Goal: Browse casually

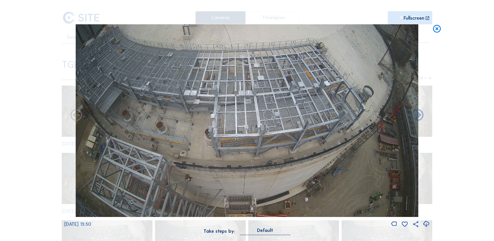
click at [38, 83] on div "Scroll to travel through time | Press 'Alt' Button + Scroll to Zoom | Click and…" at bounding box center [247, 120] width 494 height 241
click at [436, 28] on icon at bounding box center [436, 29] width 9 height 10
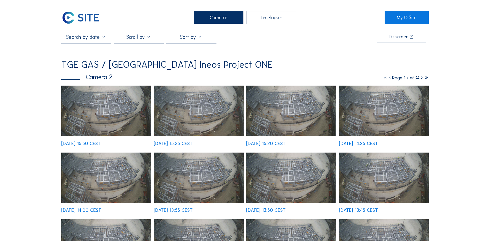
click at [225, 17] on div "Cameras" at bounding box center [219, 17] width 50 height 13
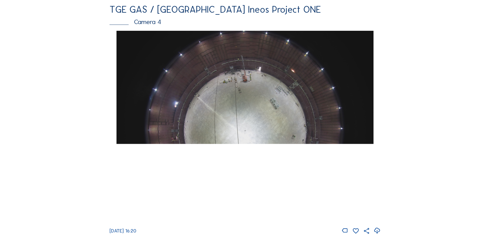
scroll to position [465, 0]
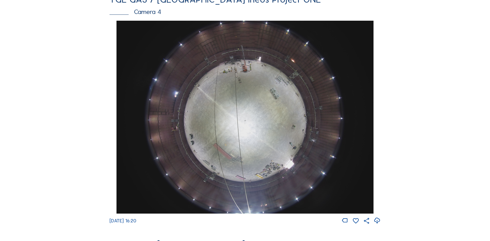
click at [242, 109] on img at bounding box center [245, 117] width 257 height 193
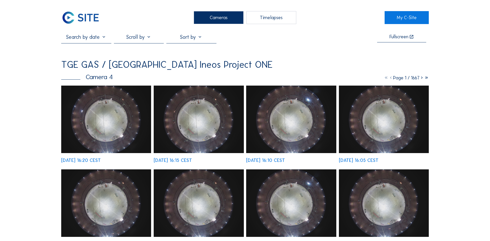
click at [103, 111] on img at bounding box center [106, 119] width 90 height 67
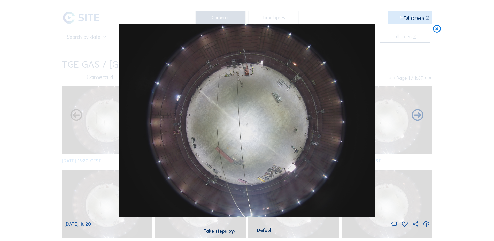
click at [426, 224] on icon at bounding box center [426, 224] width 7 height 9
click at [37, 116] on div "Scroll to travel through time | Press 'Alt' Button + Scroll to Zoom | Click and…" at bounding box center [247, 120] width 494 height 241
click at [436, 29] on icon at bounding box center [436, 29] width 9 height 10
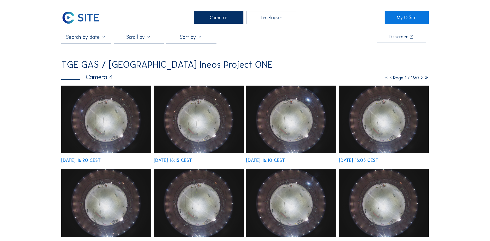
click at [231, 19] on div "Cameras" at bounding box center [219, 17] width 50 height 13
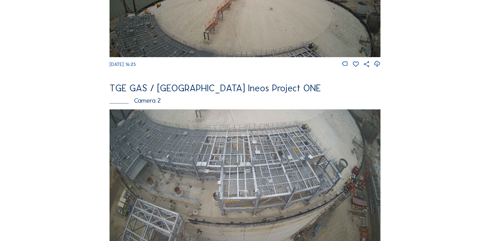
scroll to position [207, 0]
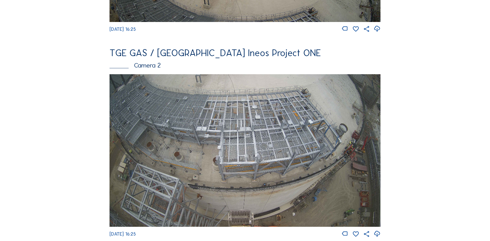
click at [303, 154] on img at bounding box center [245, 150] width 271 height 152
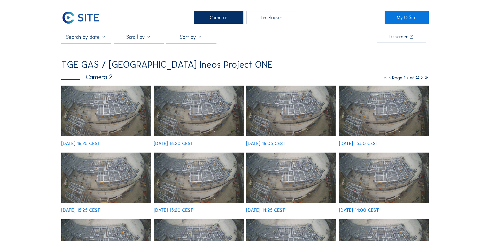
click at [89, 113] on img at bounding box center [106, 111] width 90 height 51
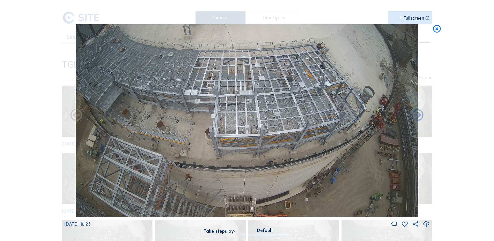
click at [427, 225] on icon at bounding box center [426, 224] width 7 height 9
